Goal: Transaction & Acquisition: Purchase product/service

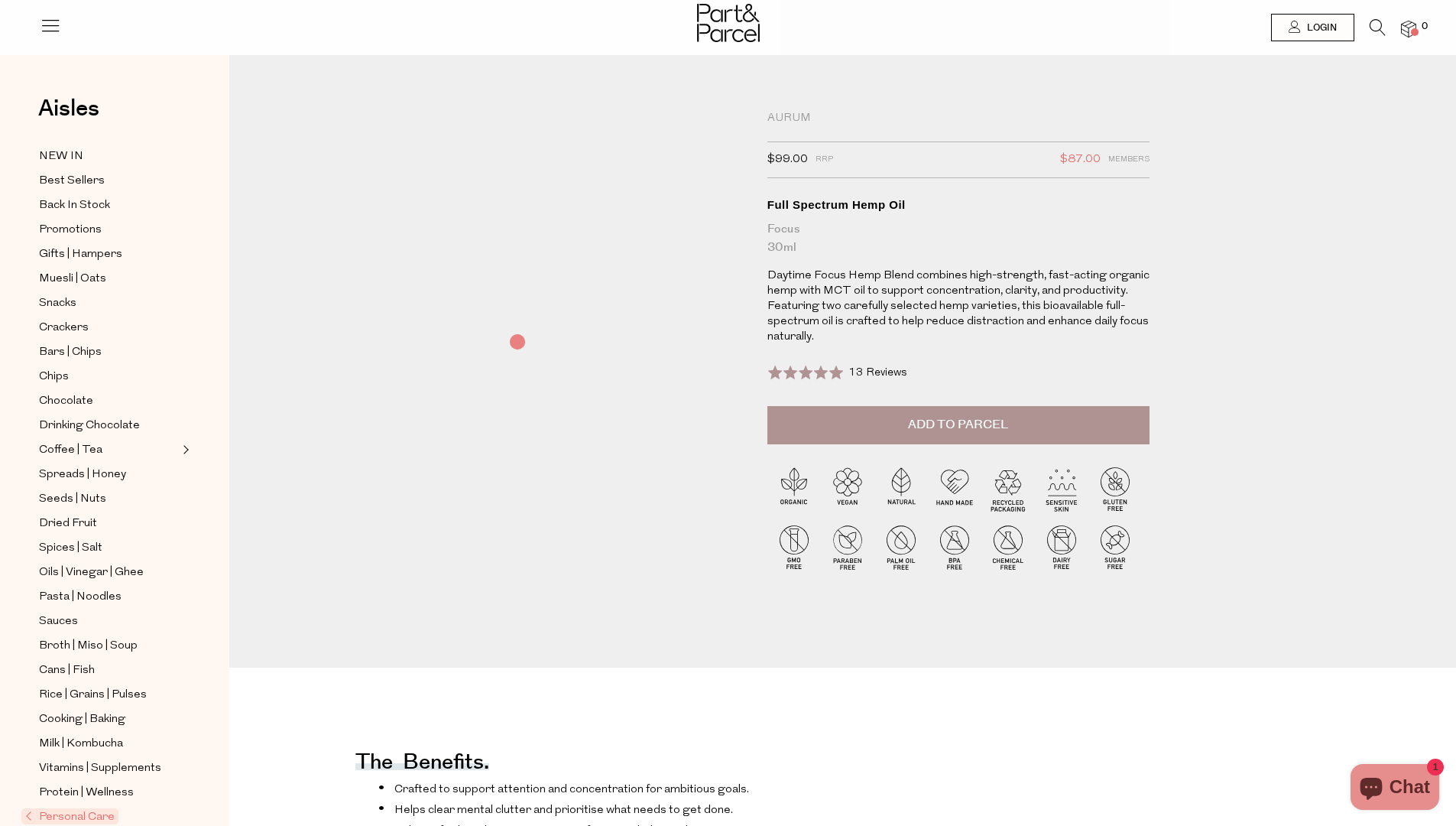
select select "date asc"
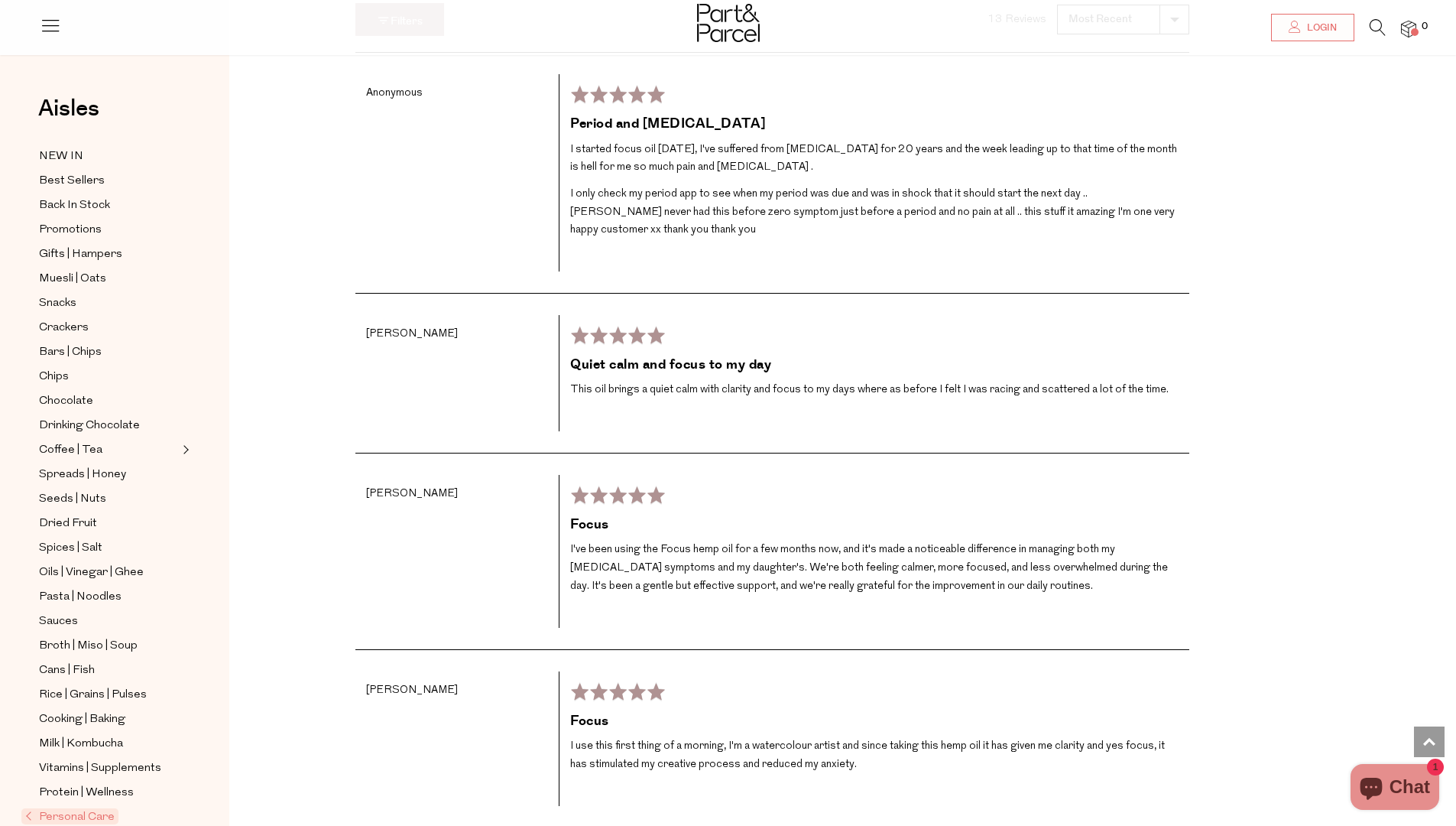
scroll to position [2242, 0]
